Goal: Transaction & Acquisition: Purchase product/service

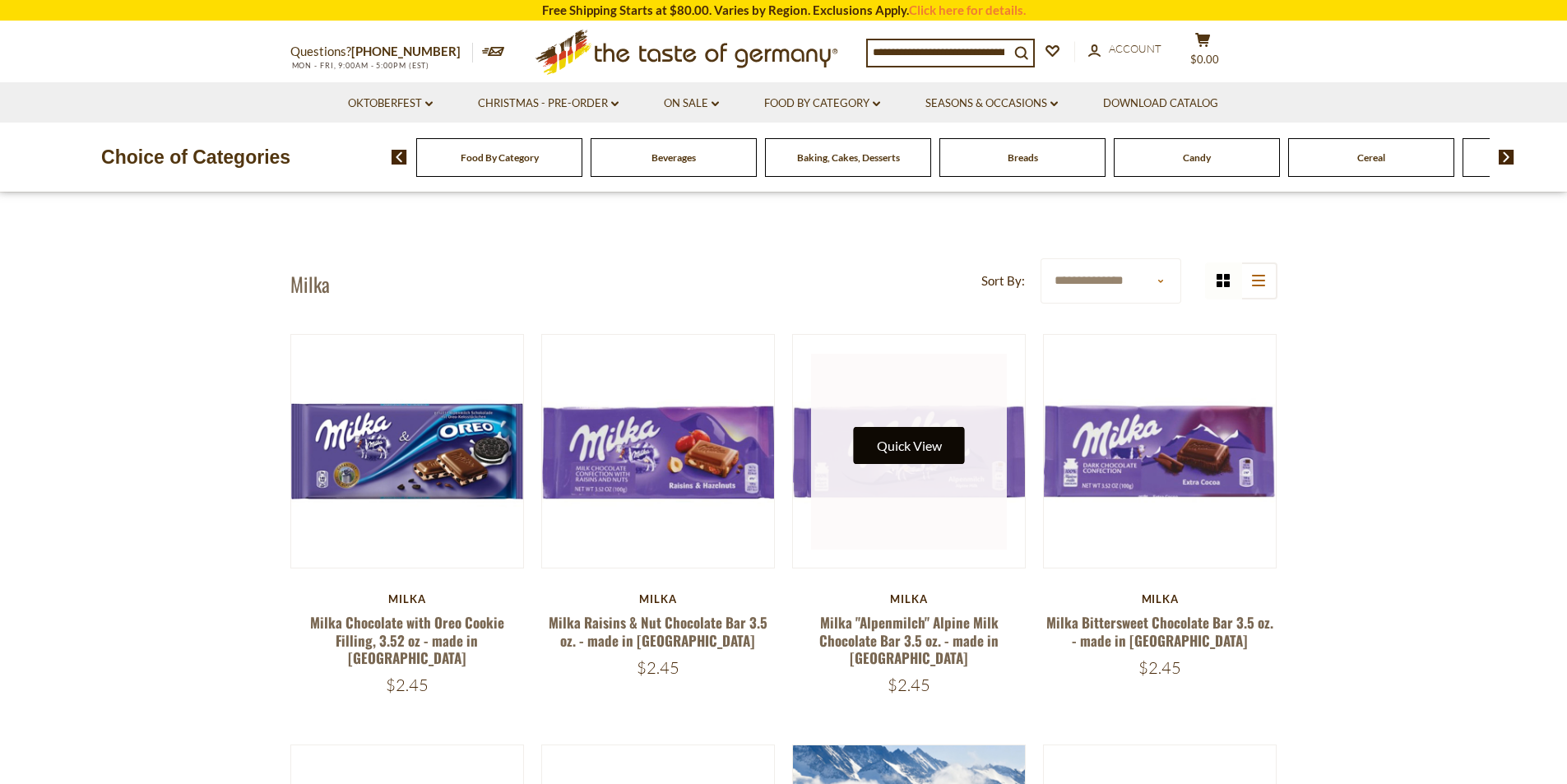
click at [907, 434] on button "Quick View" at bounding box center [909, 445] width 111 height 37
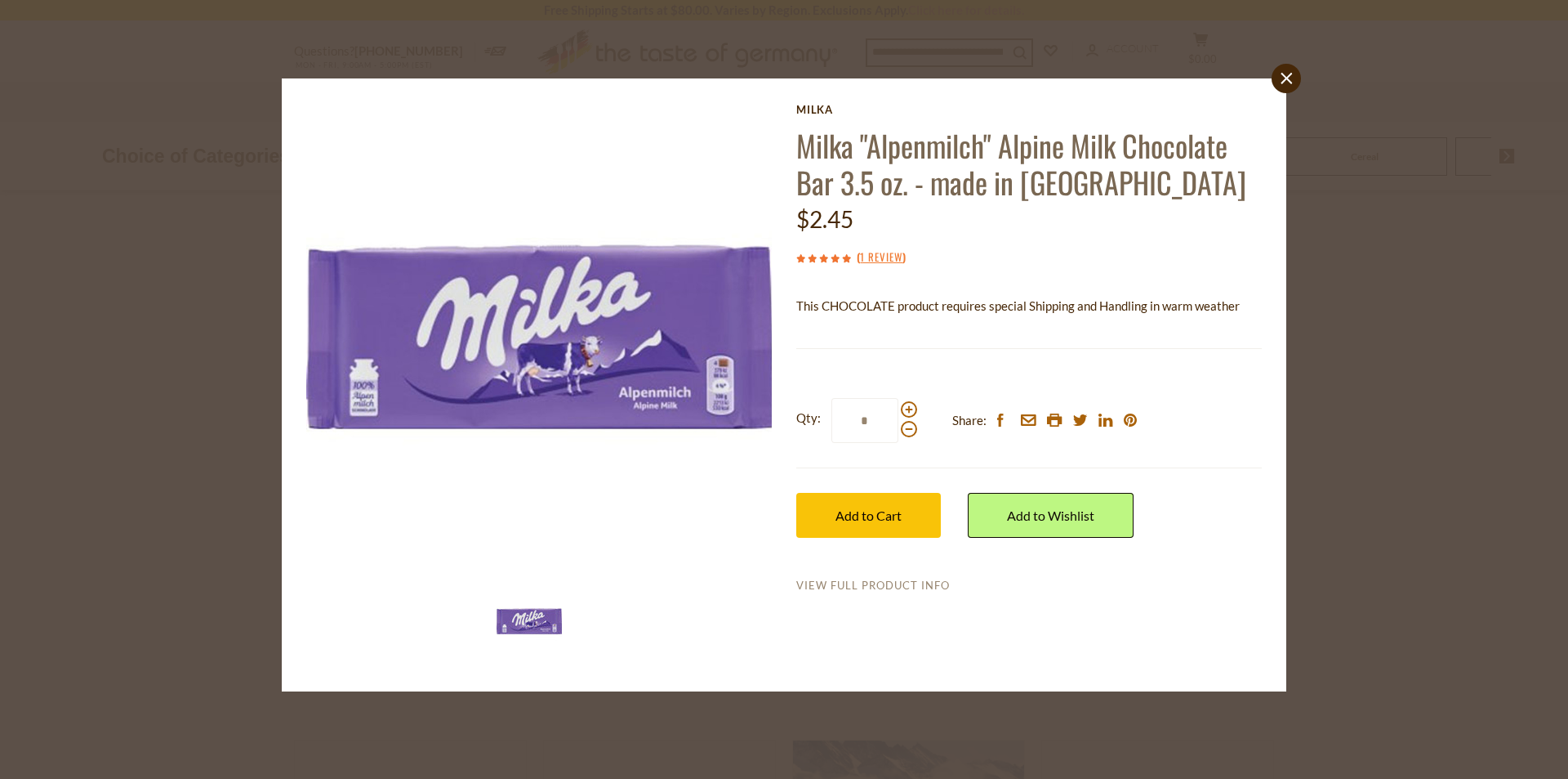
click at [874, 587] on link "View Full Product Info" at bounding box center [873, 585] width 154 height 15
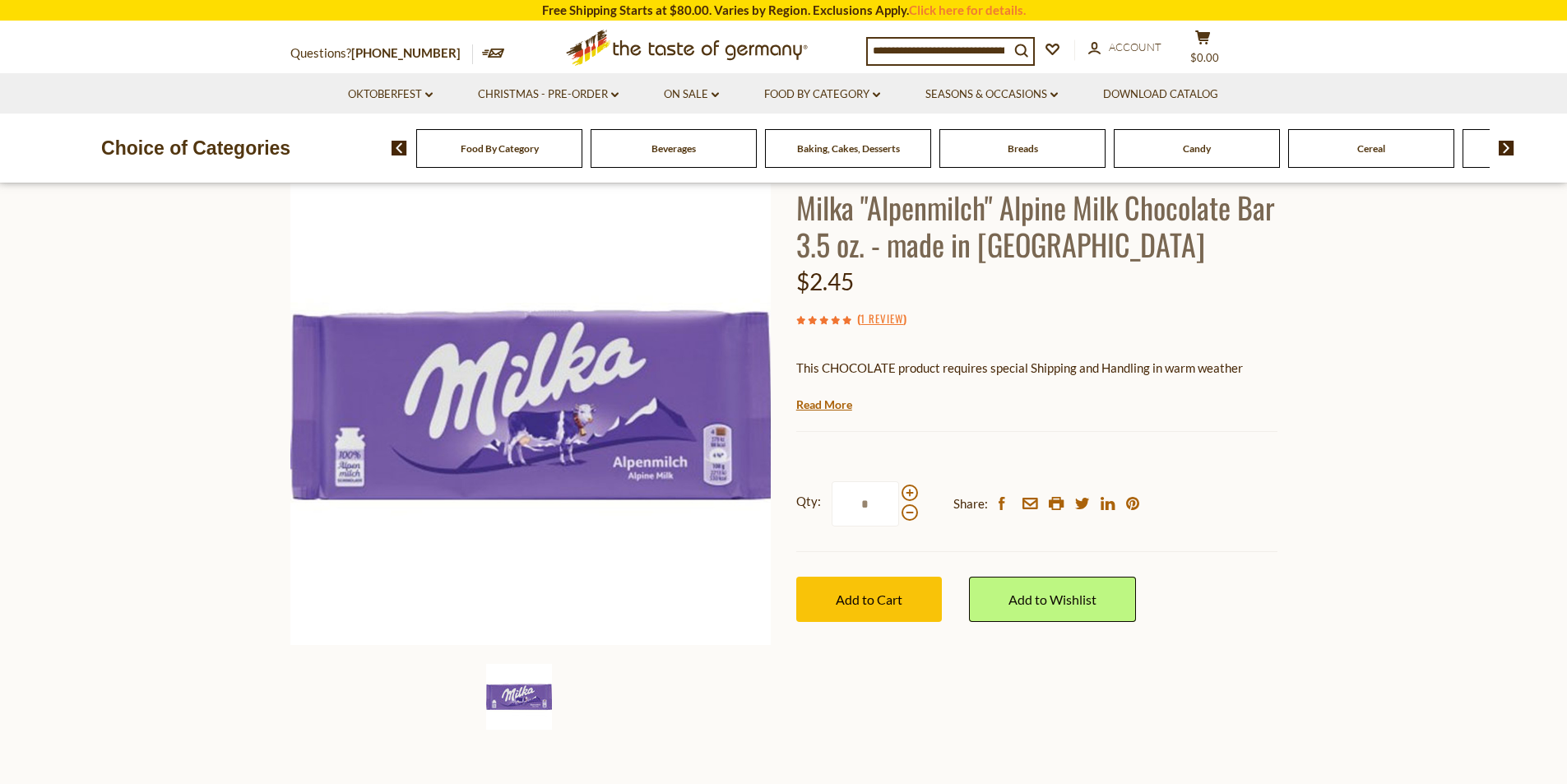
scroll to position [82, 0]
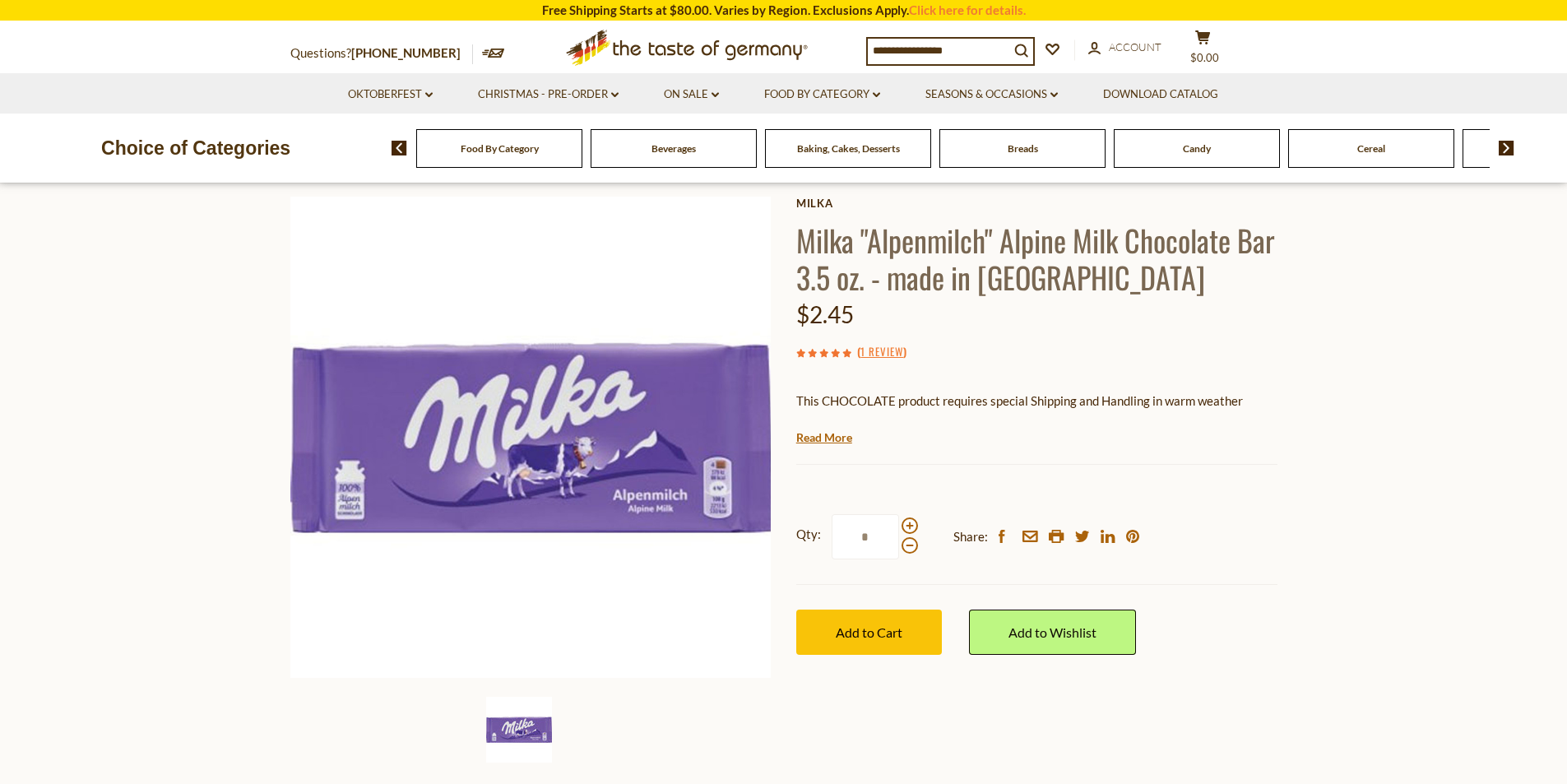
click at [960, 245] on h1 "Milka "Alpenmilch" Alpine Milk Chocolate Bar 3.5 oz. - made in [GEOGRAPHIC_DATA]" at bounding box center [1037, 258] width 481 height 74
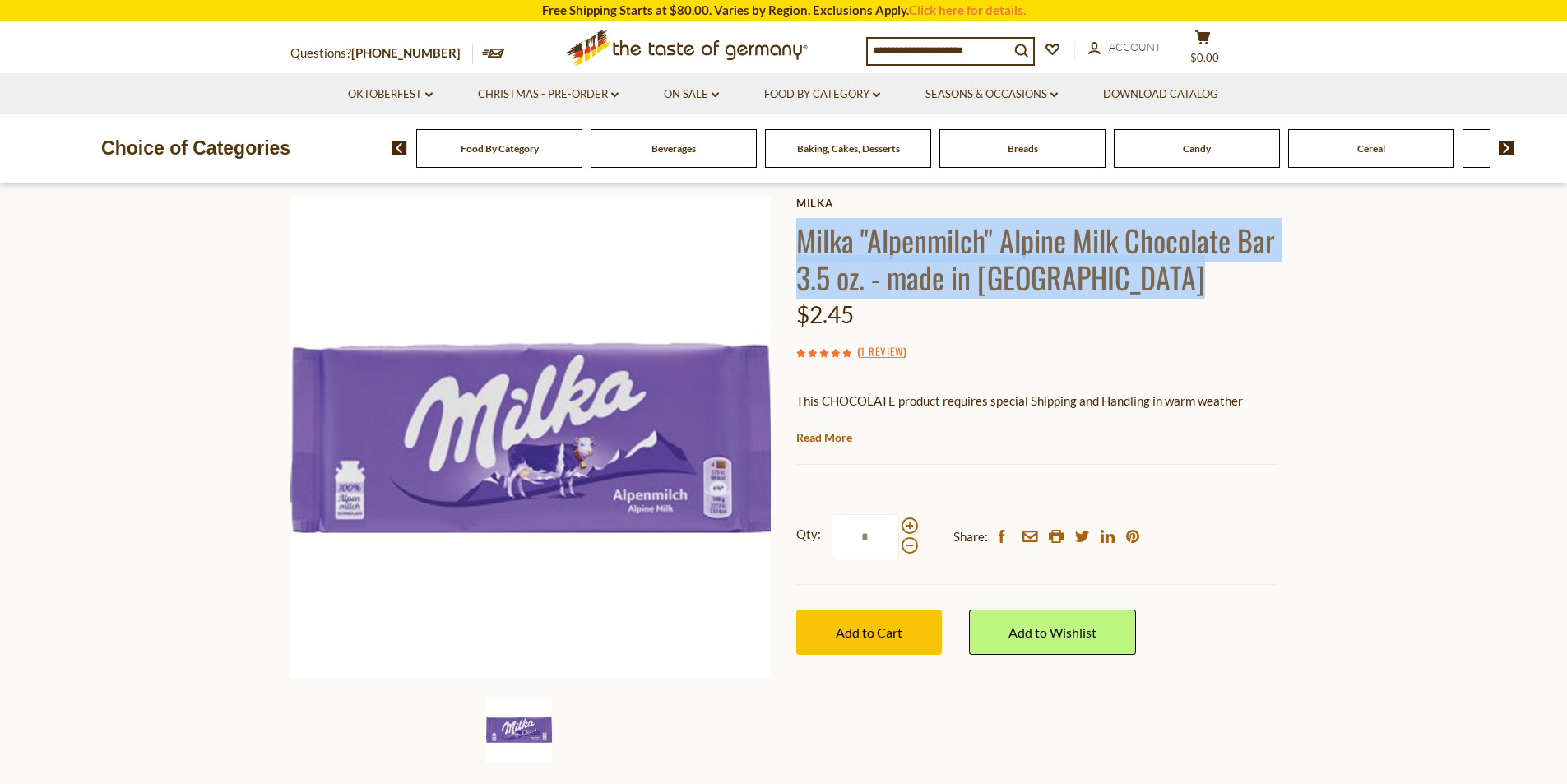
click at [960, 245] on h1 "Milka "Alpenmilch" Alpine Milk Chocolate Bar 3.5 oz. - made in [GEOGRAPHIC_DATA]" at bounding box center [1037, 258] width 481 height 74
